Goal: Information Seeking & Learning: Learn about a topic

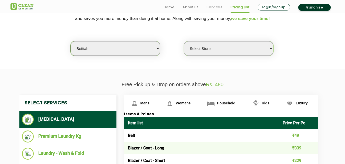
scroll to position [124, 0]
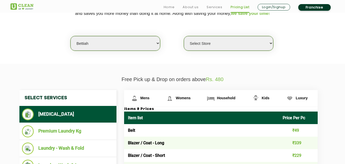
click at [97, 42] on select "Select city [GEOGRAPHIC_DATA] [GEOGRAPHIC_DATA] [GEOGRAPHIC_DATA] [GEOGRAPHIC_D…" at bounding box center [114, 43] width 89 height 15
select select "23"
click at [70, 36] on select "Select city [GEOGRAPHIC_DATA] [GEOGRAPHIC_DATA] [GEOGRAPHIC_DATA] [GEOGRAPHIC_D…" at bounding box center [114, 43] width 89 height 15
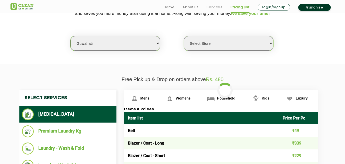
select select "0"
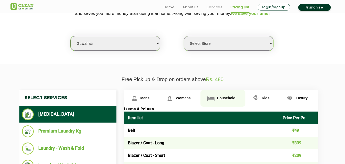
click at [159, 100] on link "Household" at bounding box center [141, 98] width 35 height 17
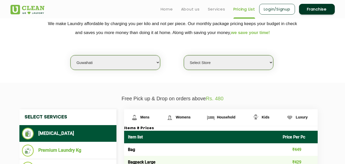
scroll to position [102, 0]
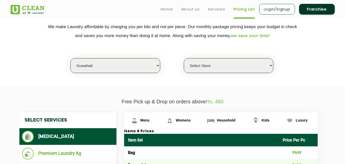
click at [83, 68] on select "Select city [GEOGRAPHIC_DATA] [GEOGRAPHIC_DATA] [GEOGRAPHIC_DATA] [GEOGRAPHIC_D…" at bounding box center [114, 65] width 89 height 15
select select "70"
click at [70, 58] on select "Select city [GEOGRAPHIC_DATA] [GEOGRAPHIC_DATA] [GEOGRAPHIC_DATA] [GEOGRAPHIC_D…" at bounding box center [114, 65] width 89 height 15
select select "0"
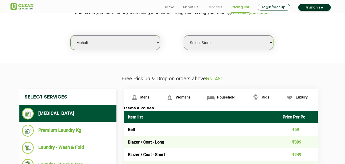
scroll to position [153, 0]
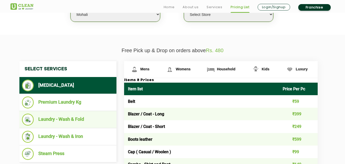
click at [70, 118] on li "Laundry - Wash & Fold" at bounding box center [68, 119] width 92 height 12
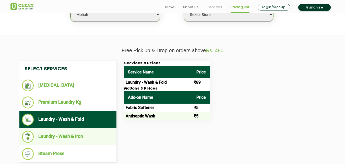
click at [68, 132] on li "Laundry - Wash & Iron" at bounding box center [68, 136] width 92 height 12
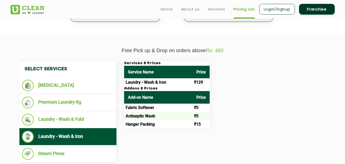
scroll to position [87, 0]
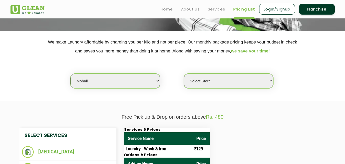
click at [96, 83] on select "Select city [GEOGRAPHIC_DATA] [GEOGRAPHIC_DATA] [GEOGRAPHIC_DATA] [GEOGRAPHIC_D…" at bounding box center [114, 80] width 89 height 15
select select "12"
click at [70, 73] on select "Select city [GEOGRAPHIC_DATA] [GEOGRAPHIC_DATA] [GEOGRAPHIC_DATA] [GEOGRAPHIC_D…" at bounding box center [114, 80] width 89 height 15
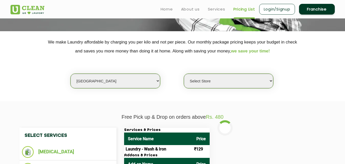
select select "0"
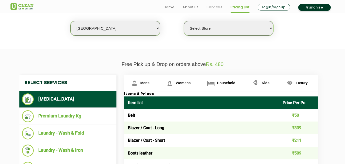
scroll to position [141, 0]
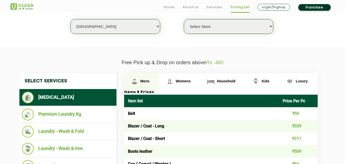
click at [145, 83] on span "Mens" at bounding box center [144, 81] width 9 height 4
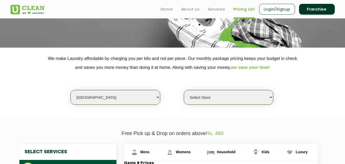
scroll to position [0, 0]
